Goal: Task Accomplishment & Management: Use online tool/utility

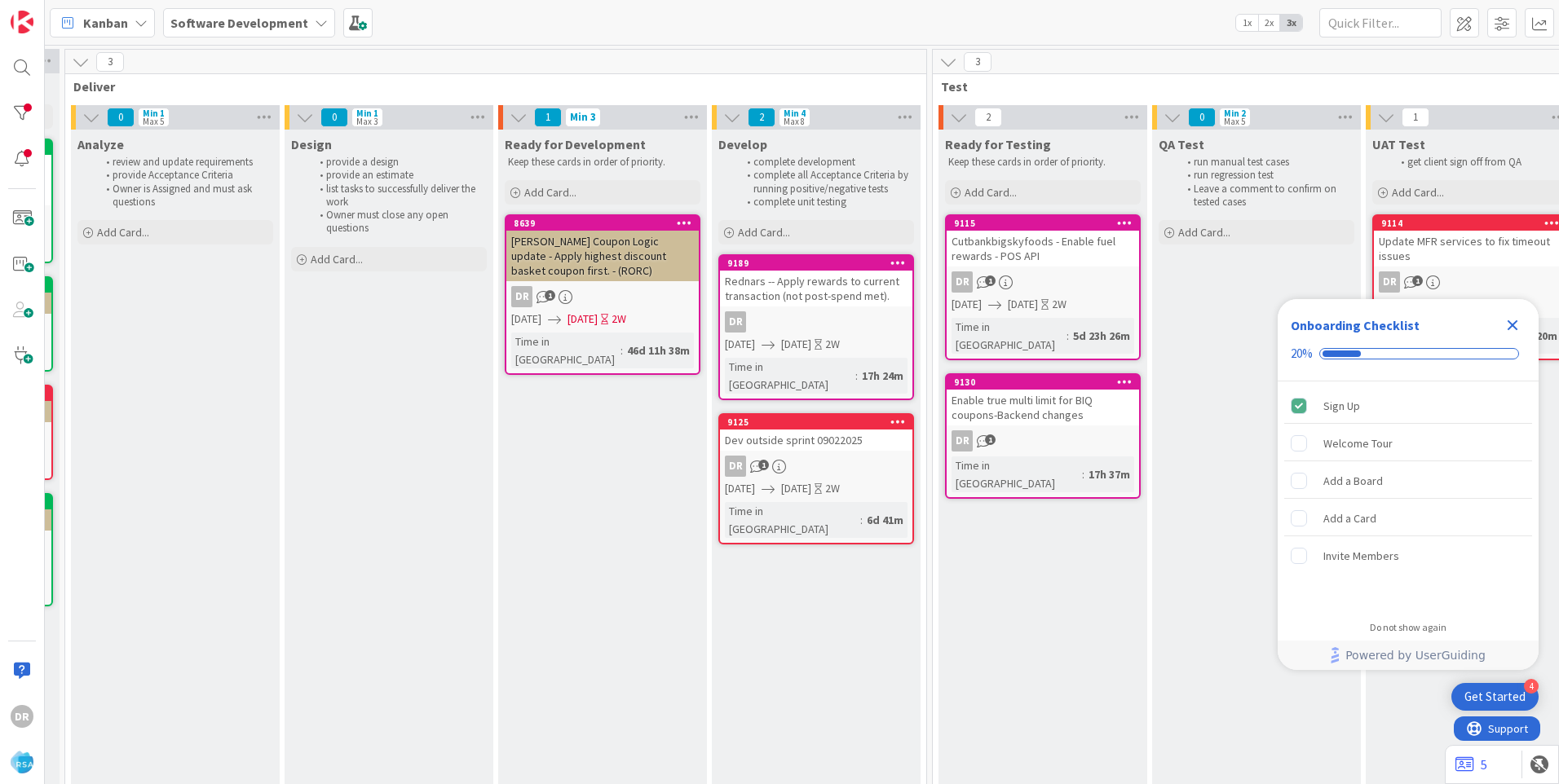
scroll to position [0, 1754]
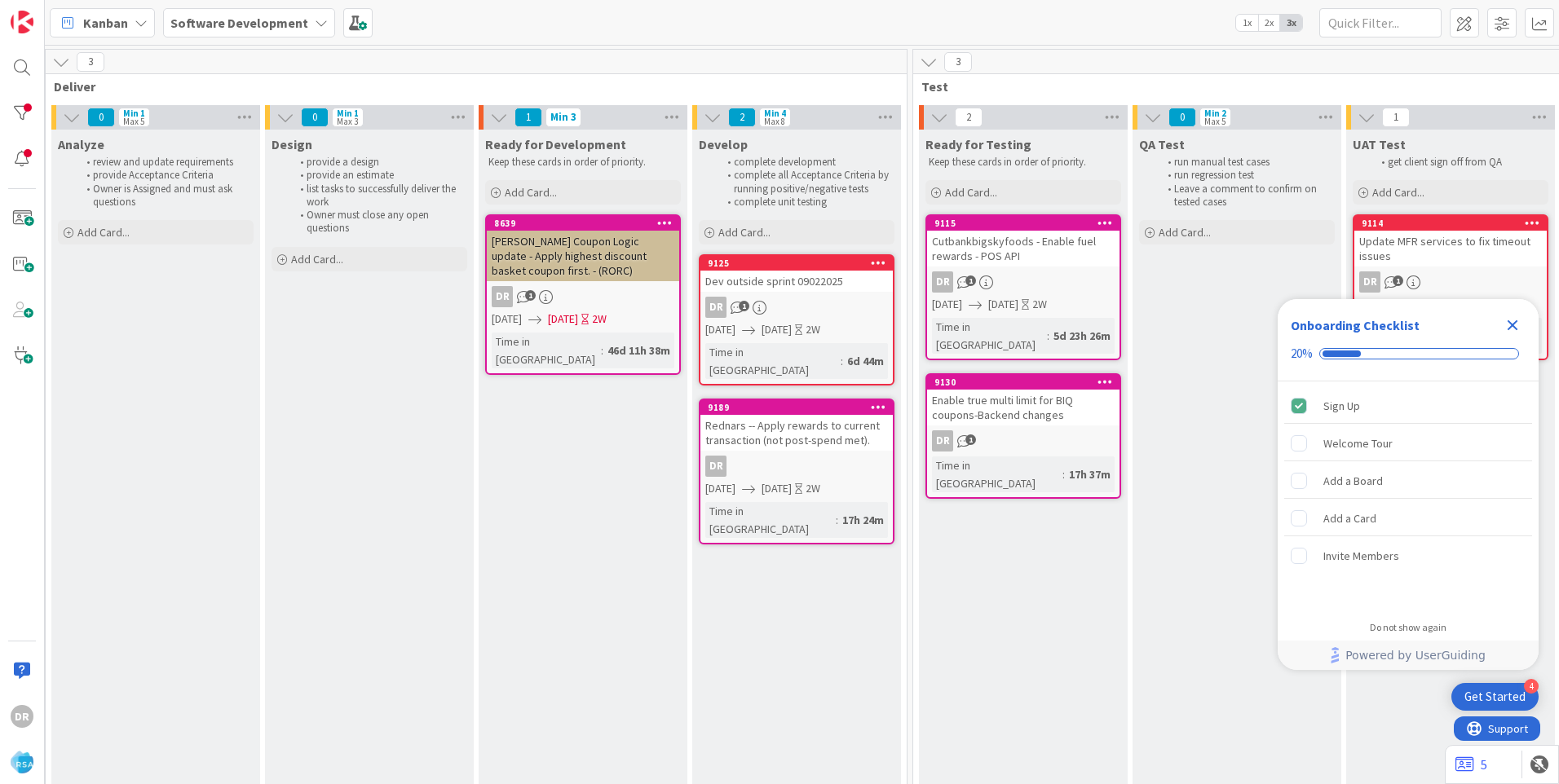
click at [789, 287] on div "Dev outside sprint 09022025" at bounding box center [796, 280] width 193 height 21
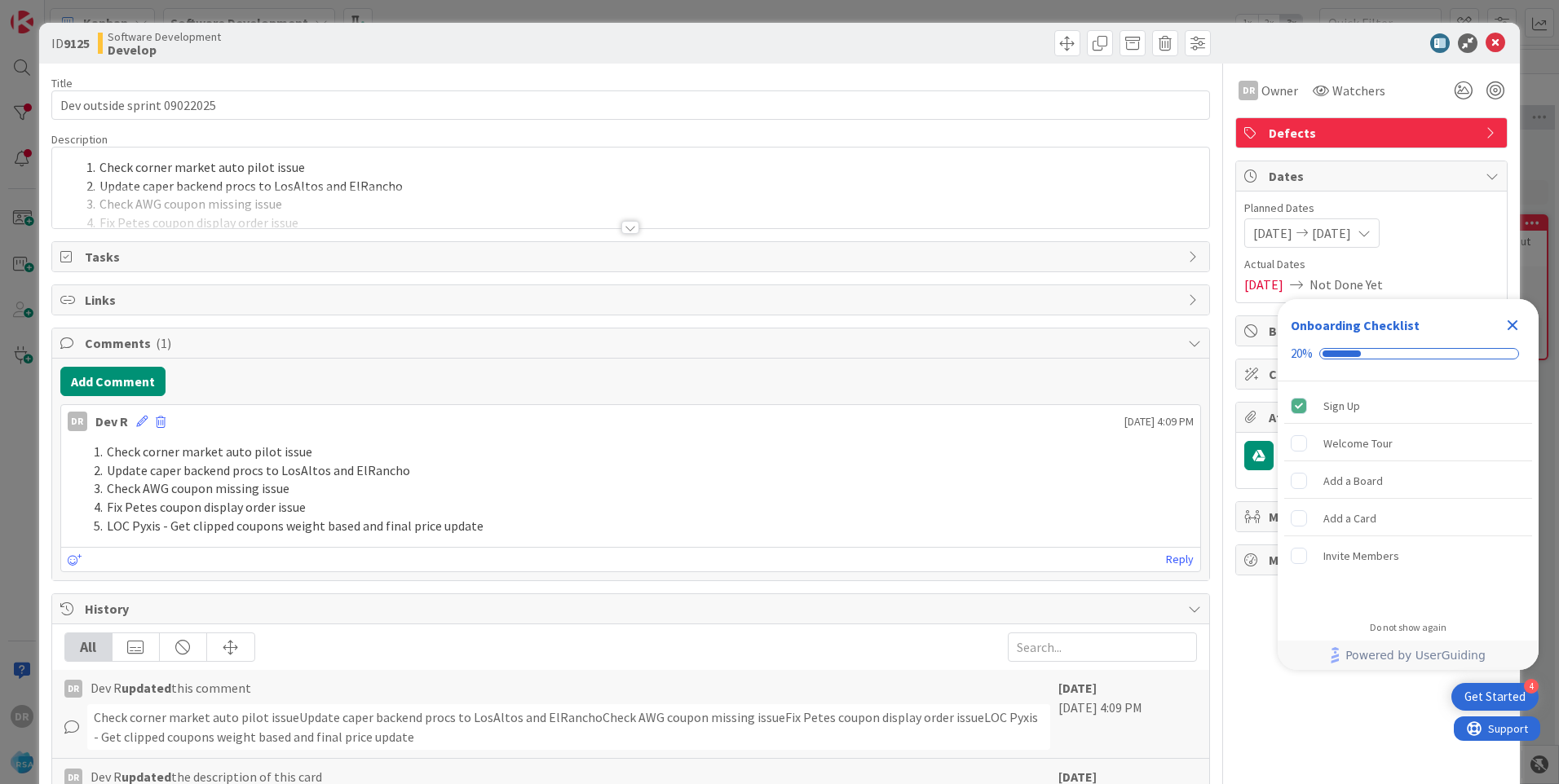
click at [360, 219] on div at bounding box center [631, 207] width 1157 height 42
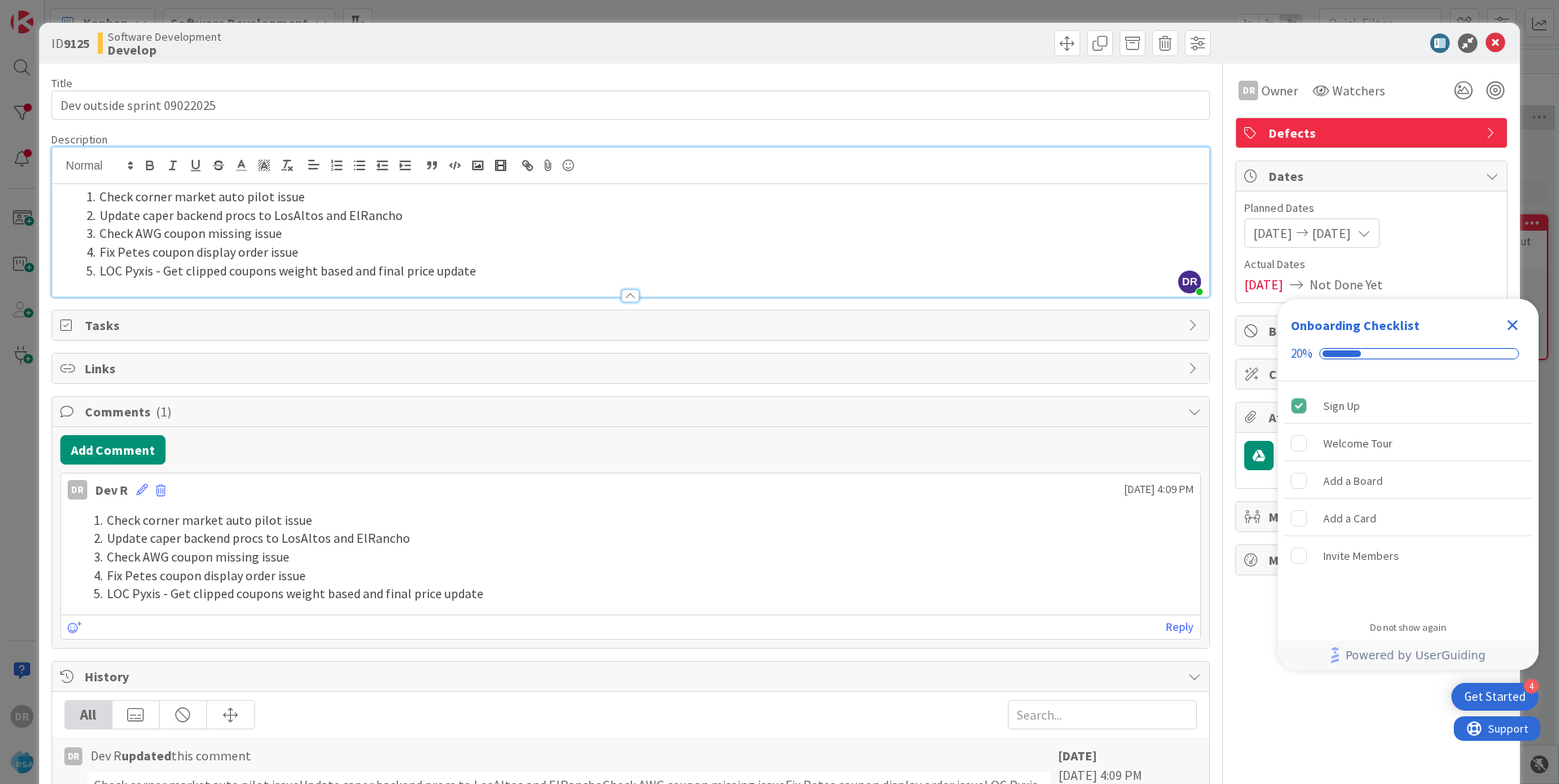
click at [489, 271] on li "LOC Pyxis - Get clipped coupons weight based and final price update" at bounding box center [640, 271] width 1121 height 18
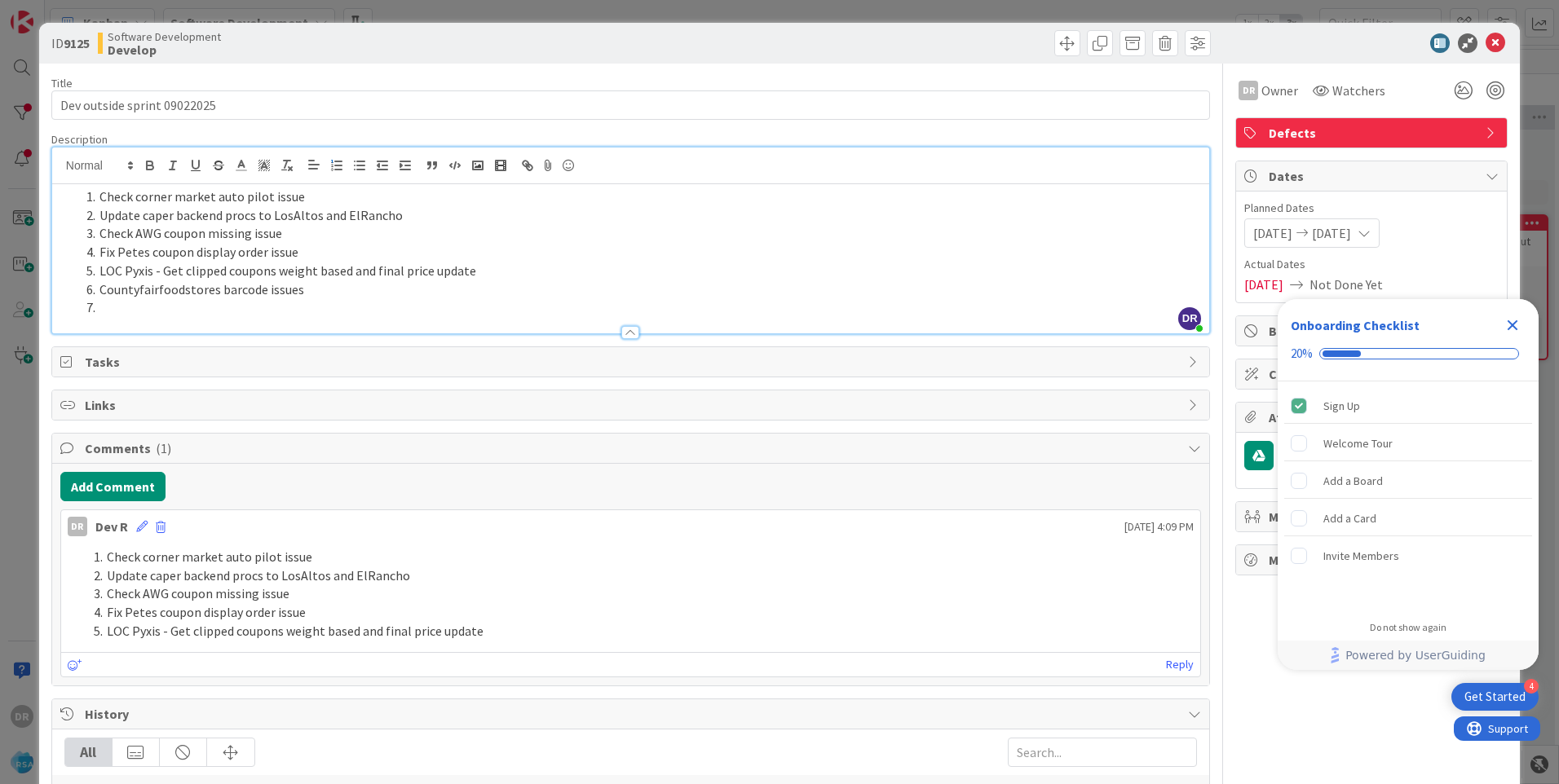
click at [147, 311] on li at bounding box center [640, 308] width 1121 height 18
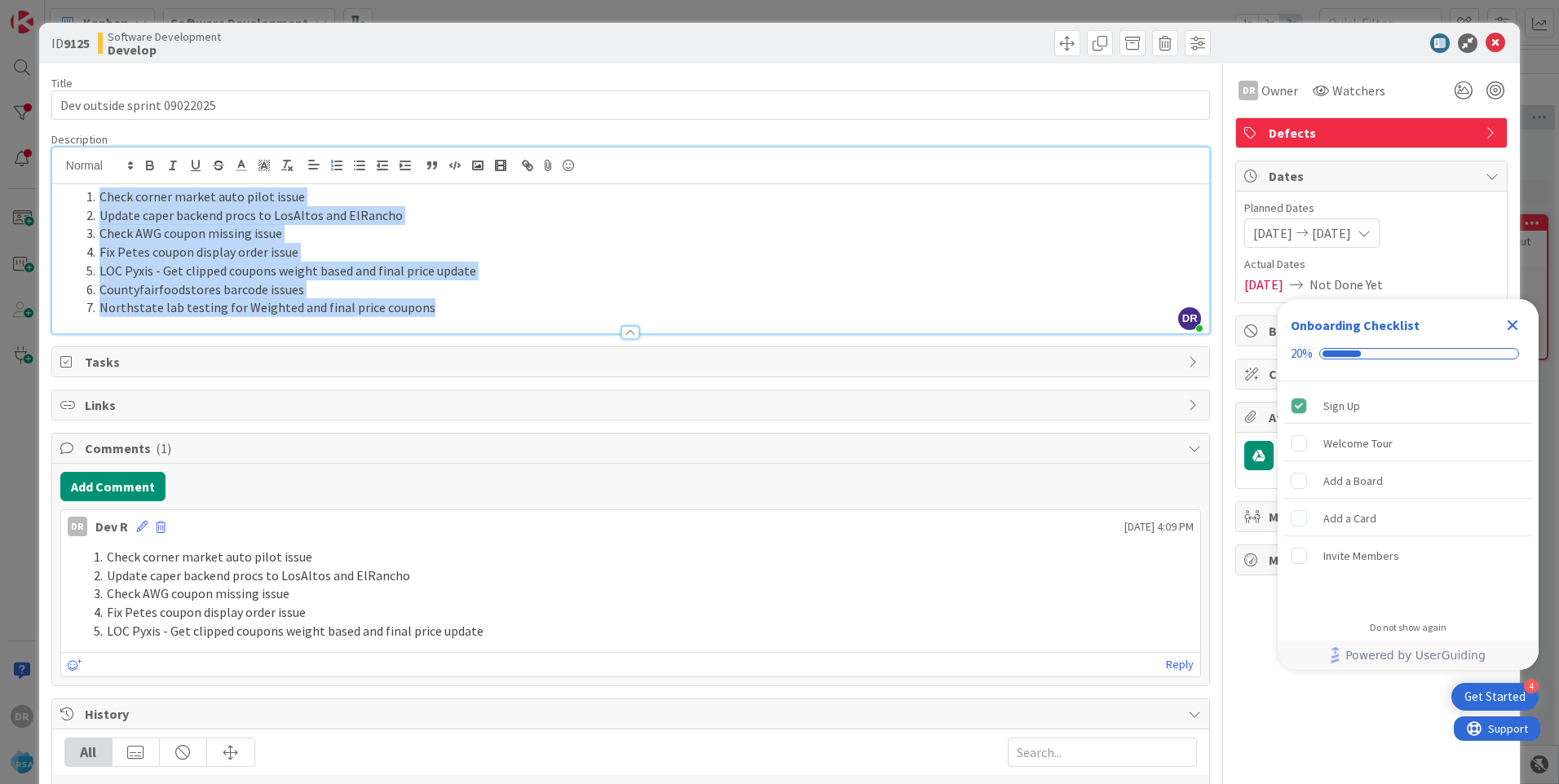
copy ol "Check corner market auto pilot issue Update caper backend procs to LosAltos and…"
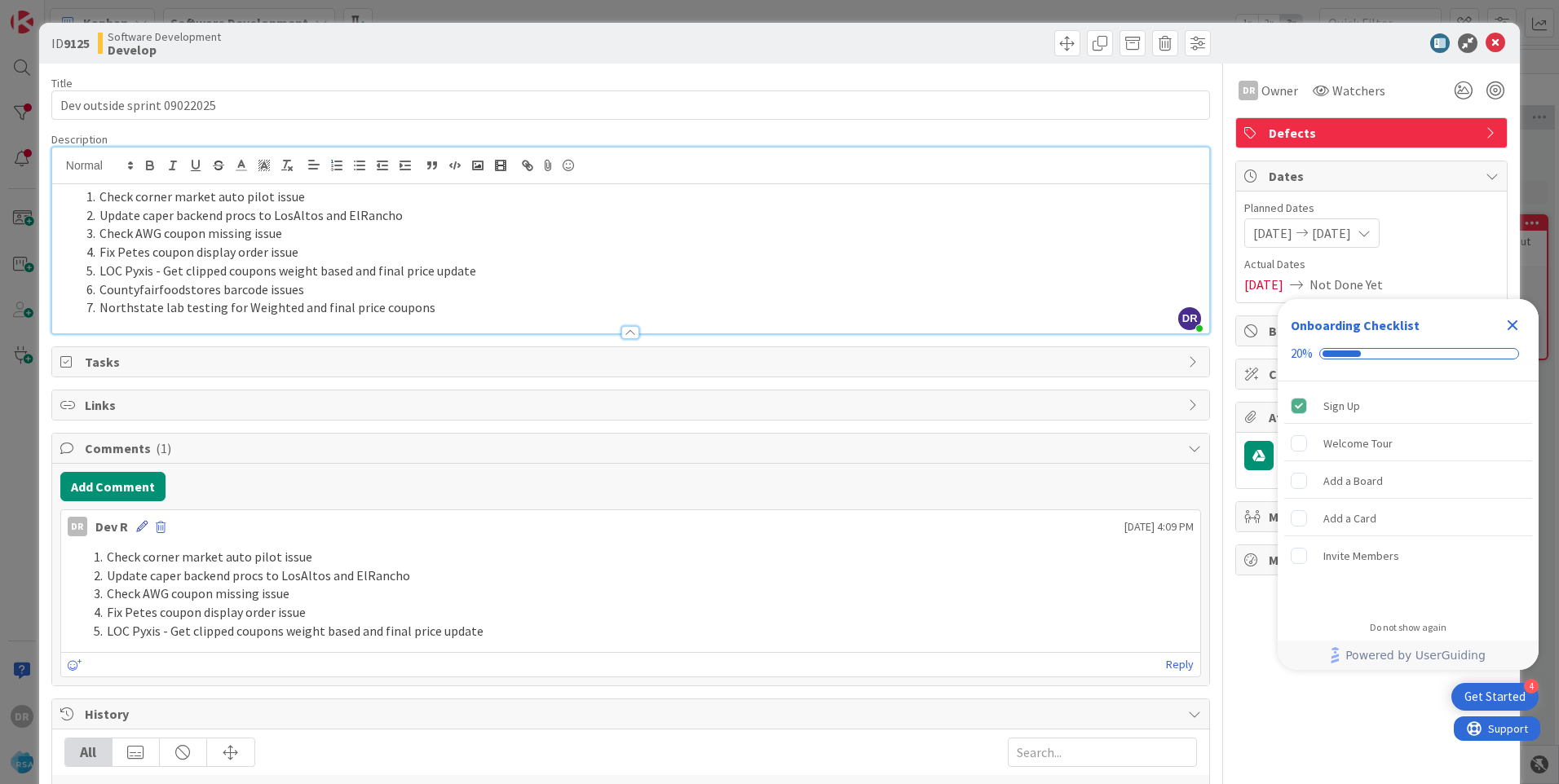
click at [137, 524] on icon at bounding box center [142, 527] width 11 height 11
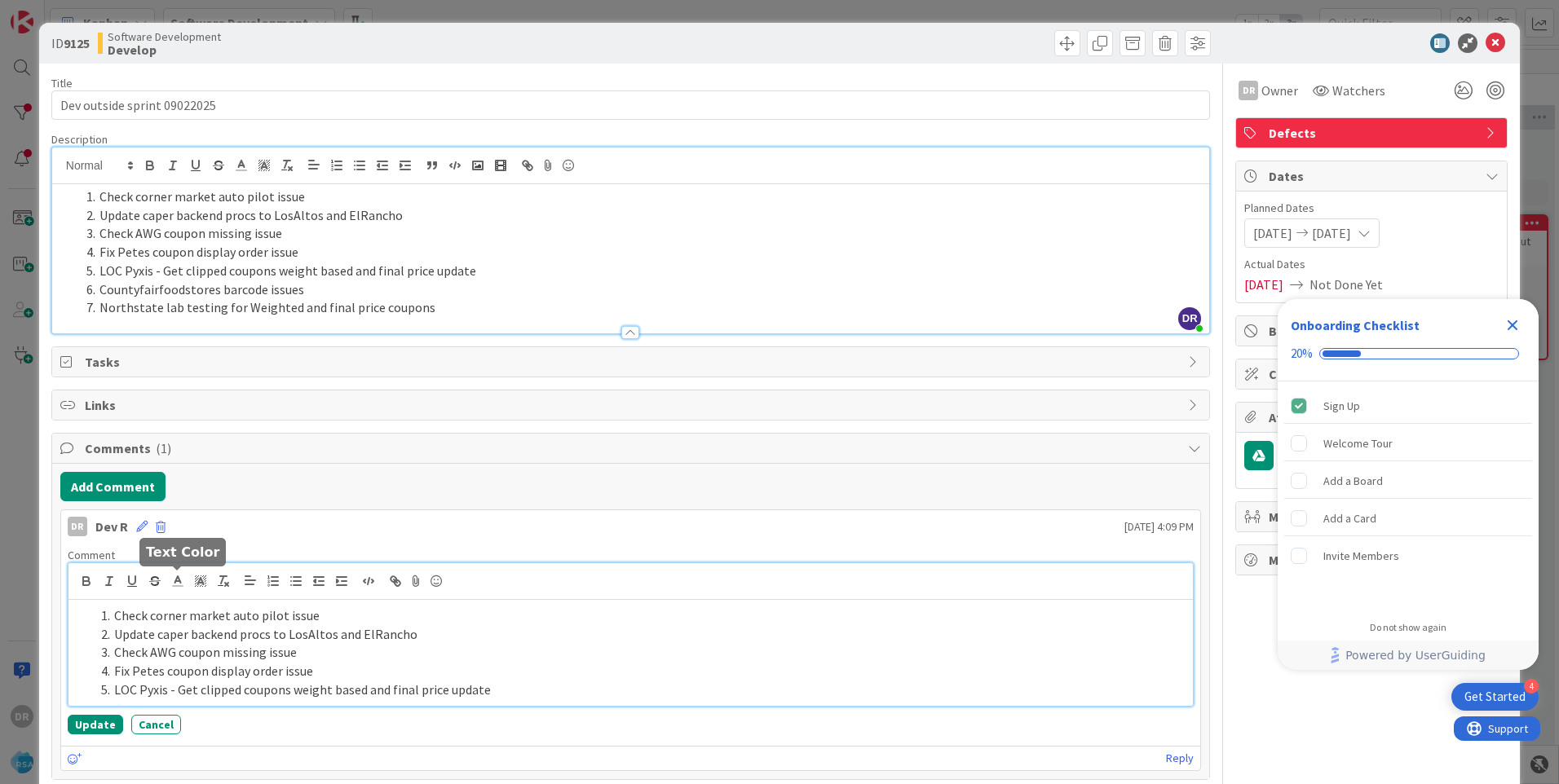
click at [202, 647] on li "Check AWG coupon missing issue" at bounding box center [641, 652] width 1092 height 18
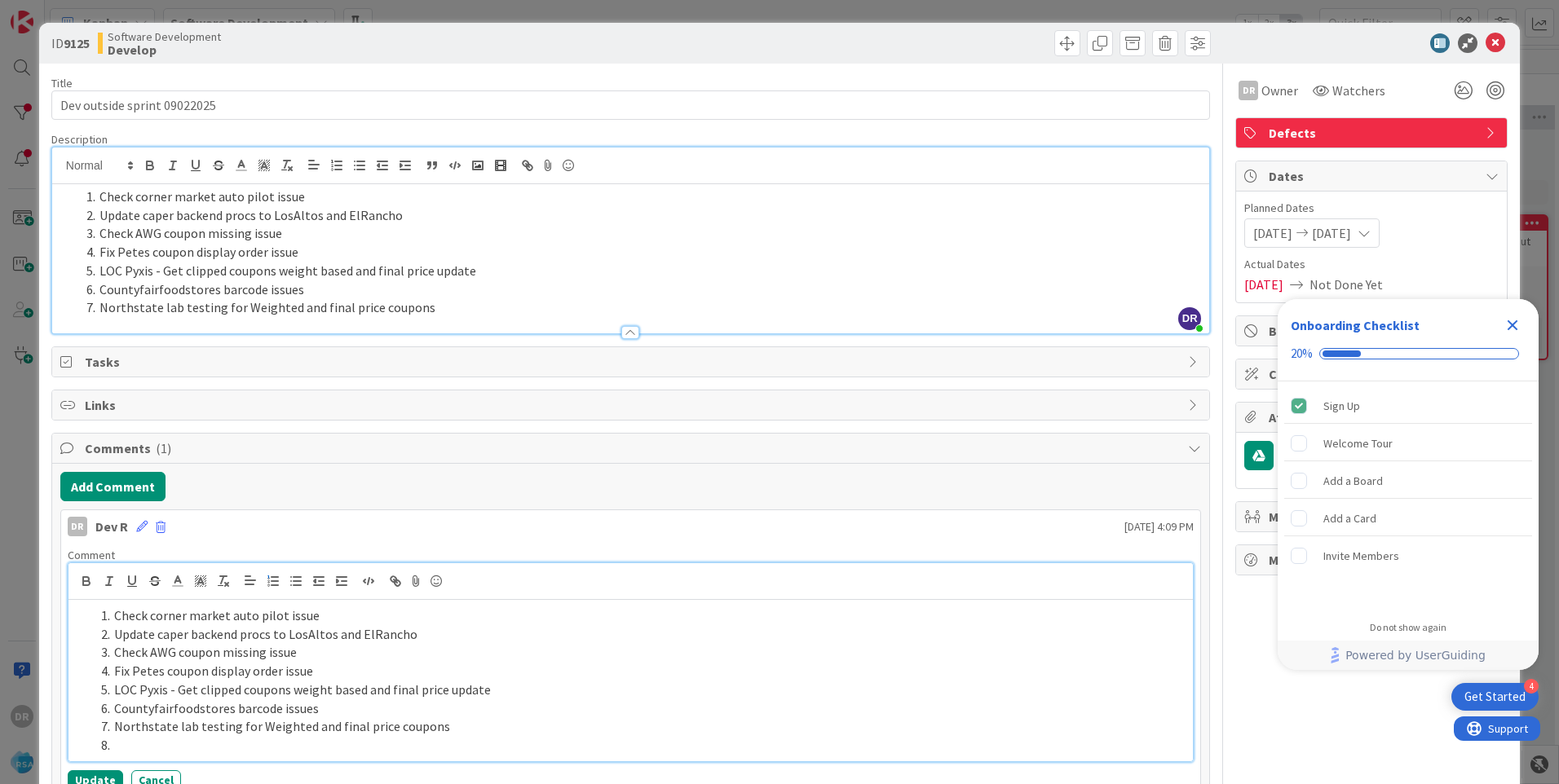
scroll to position [81, 0]
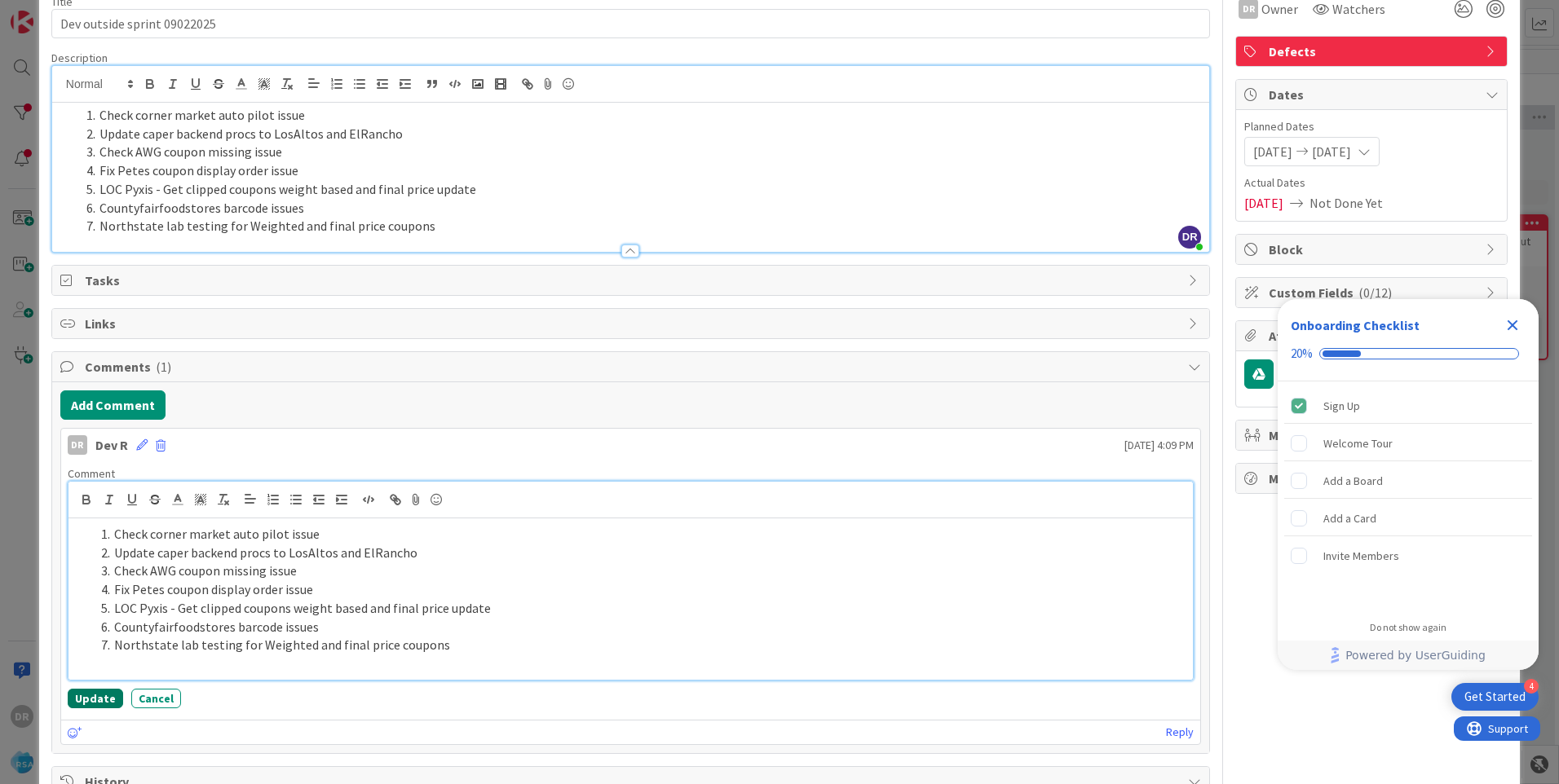
click at [97, 695] on button "Update" at bounding box center [95, 698] width 55 height 19
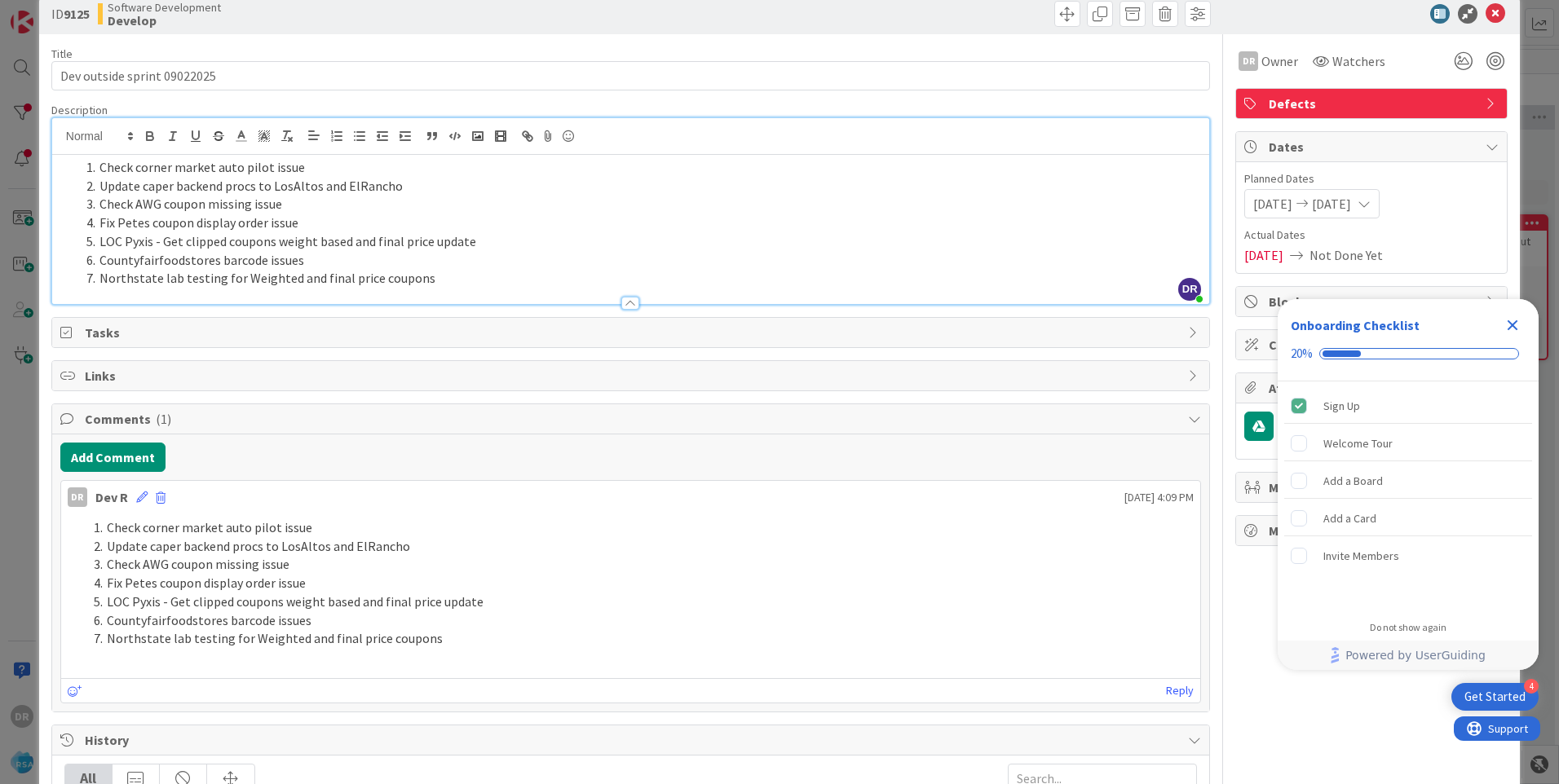
click at [1506, 323] on icon "Close Checklist" at bounding box center [1512, 325] width 19 height 19
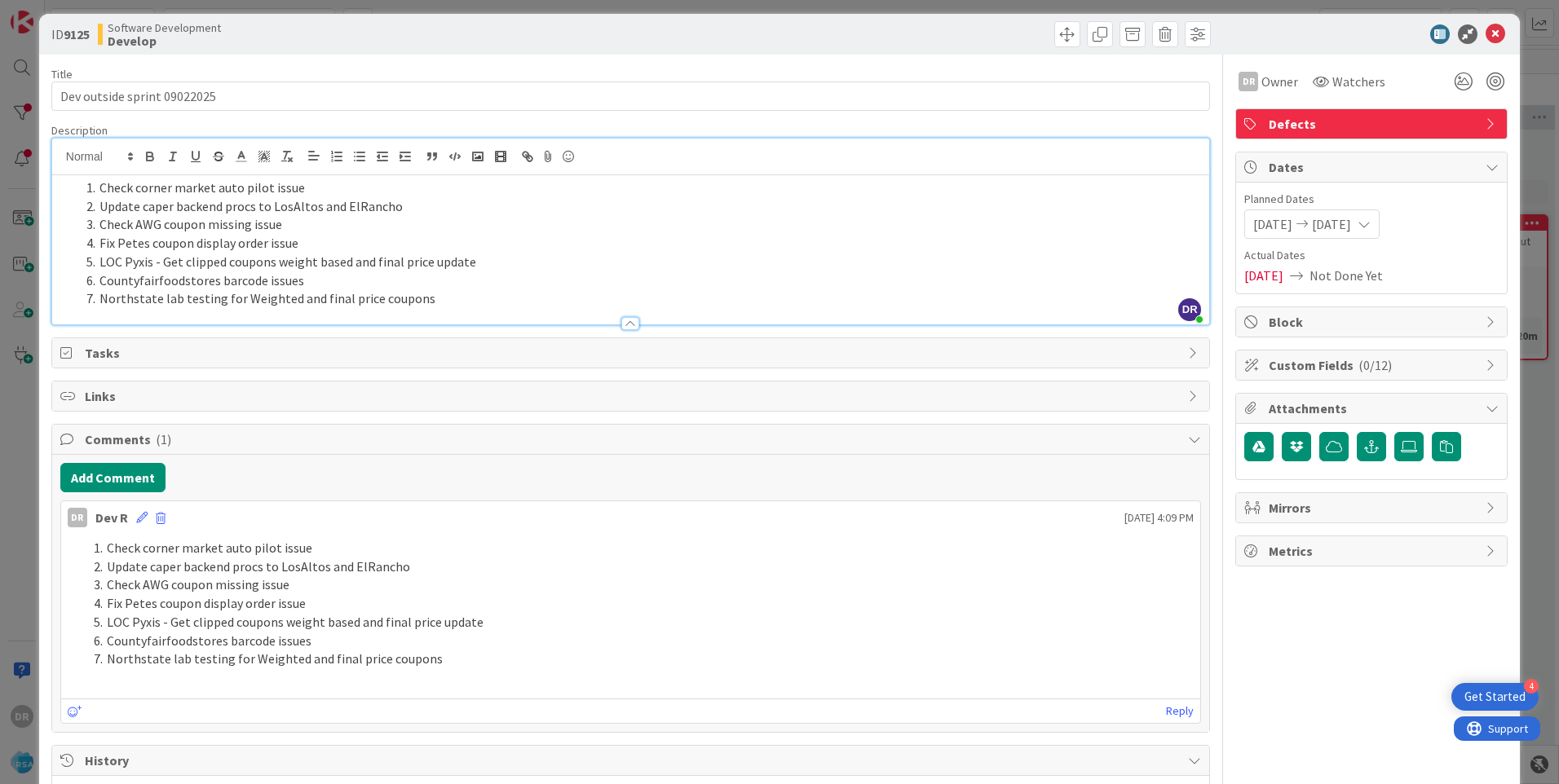
scroll to position [0, 0]
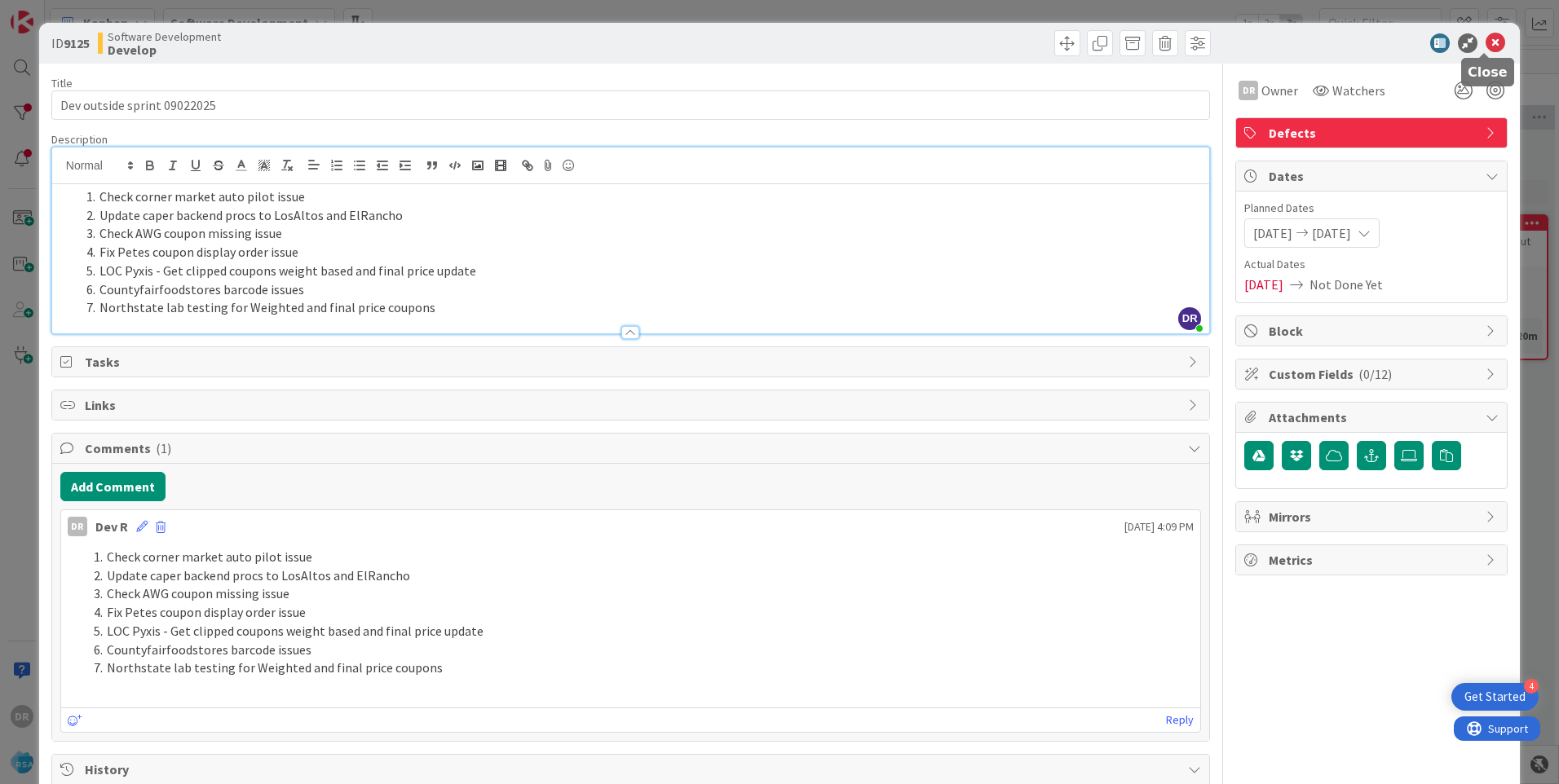
click at [1486, 45] on icon at bounding box center [1495, 42] width 19 height 19
